Goal: Information Seeking & Learning: Find specific fact

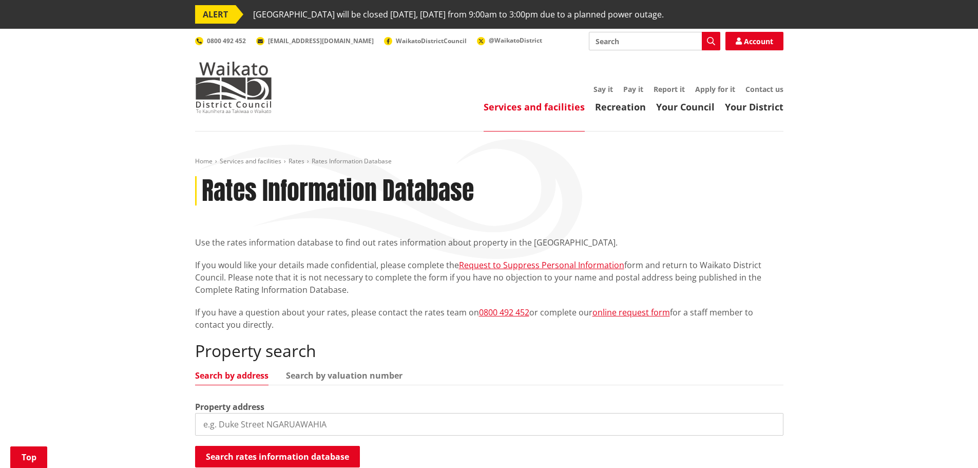
click at [244, 341] on div "Property search Search by address Search by valuation number Property address S…" at bounding box center [489, 404] width 588 height 127
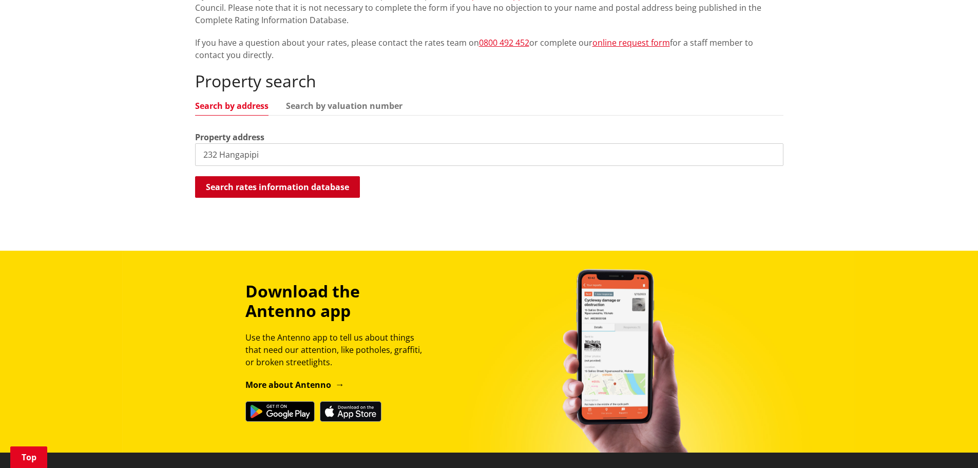
type input "232 Hangapipi"
click at [253, 187] on button "Search rates information database" at bounding box center [277, 187] width 165 height 22
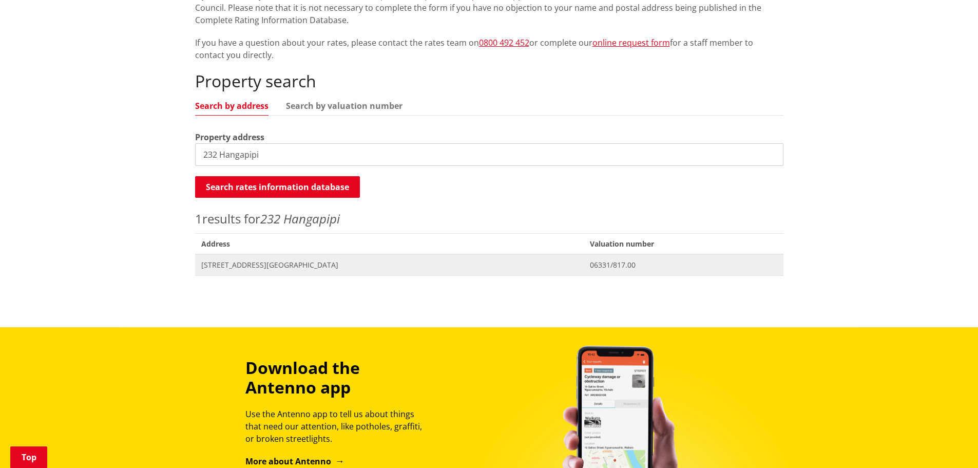
click at [257, 261] on span "[STREET_ADDRESS][GEOGRAPHIC_DATA]" at bounding box center [389, 265] width 377 height 10
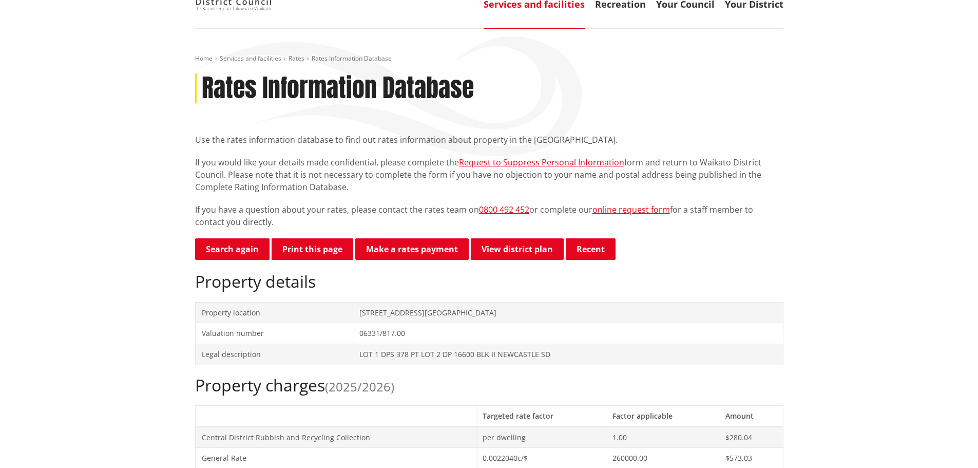
scroll to position [77, 0]
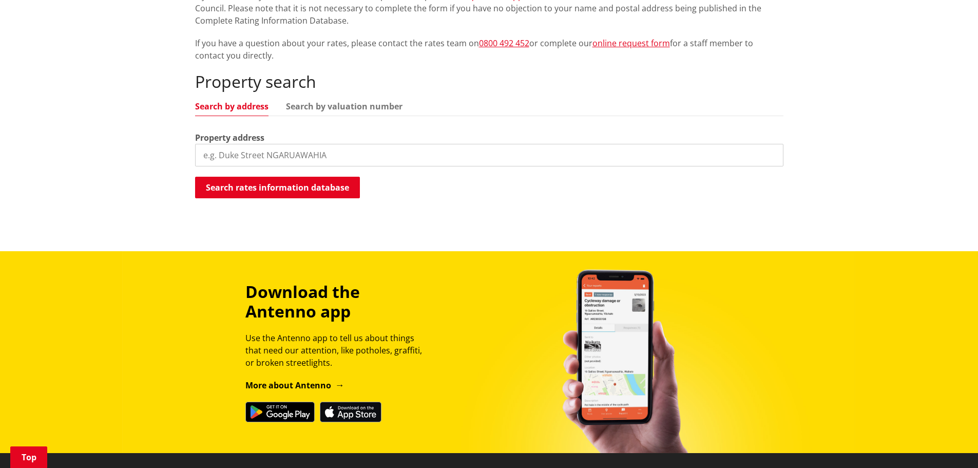
scroll to position [269, 0]
click at [293, 158] on input "search" at bounding box center [489, 155] width 588 height 23
type input "164 Hangapipi"
click at [285, 186] on button "Search rates information database" at bounding box center [277, 188] width 165 height 22
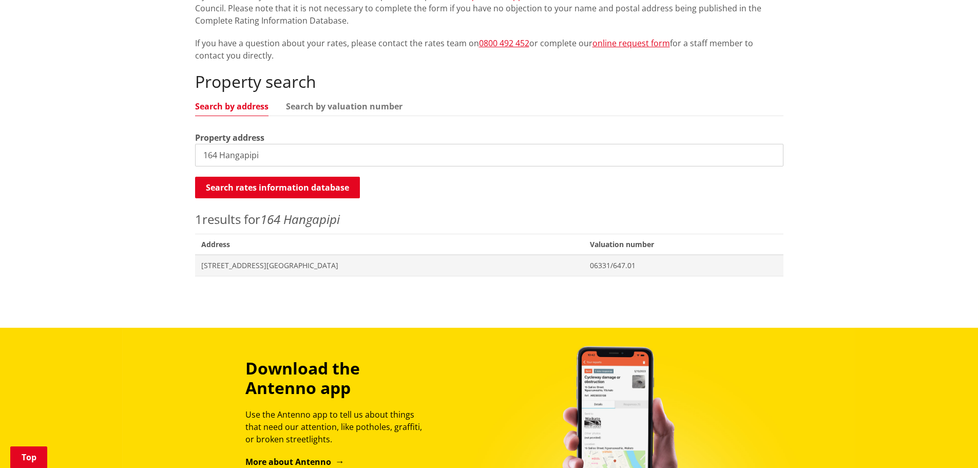
scroll to position [436, 0]
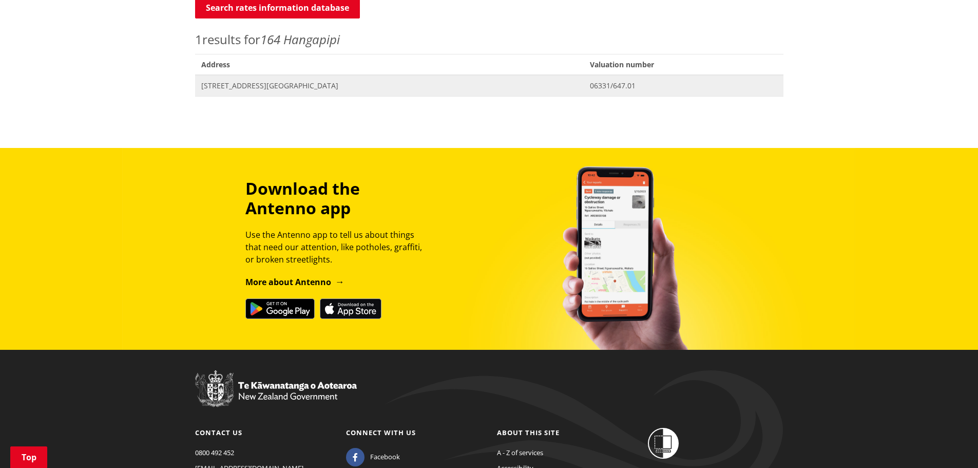
click at [542, 87] on span "[STREET_ADDRESS][GEOGRAPHIC_DATA]" at bounding box center [389, 86] width 377 height 10
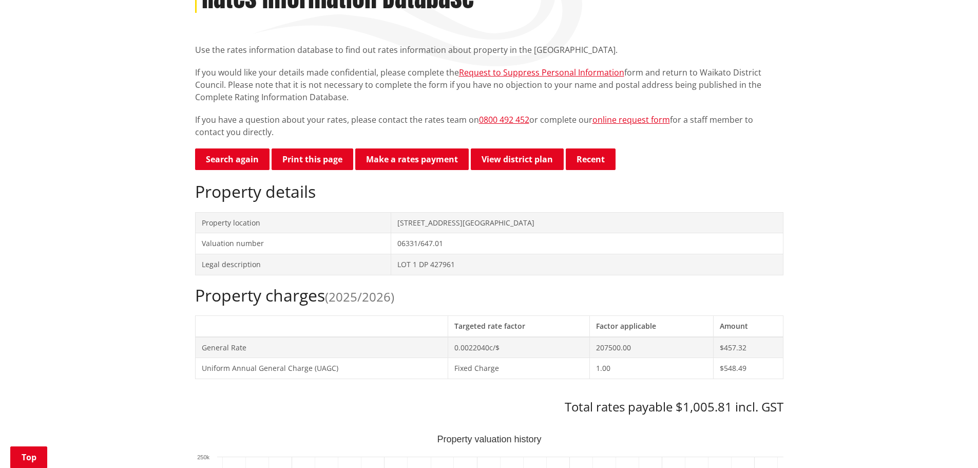
scroll to position [205, 0]
